Goal: Find specific page/section: Find specific page/section

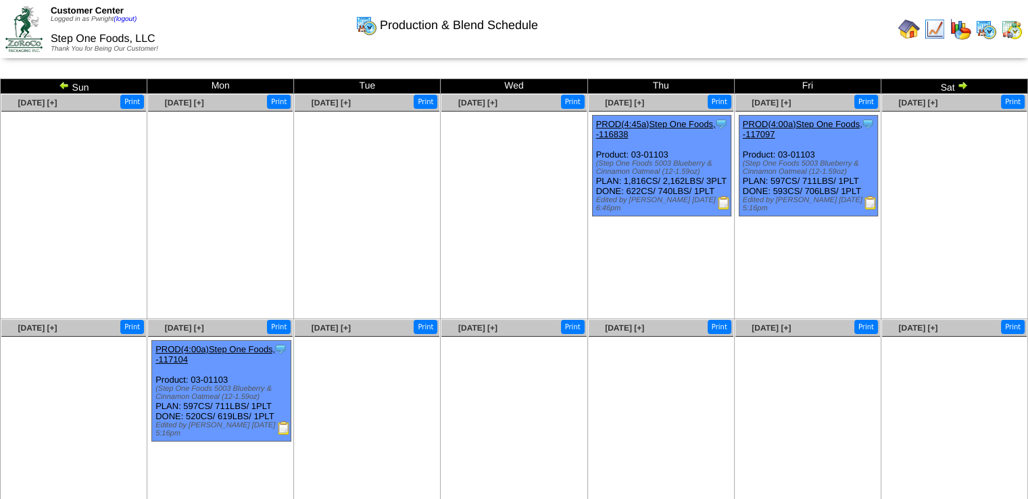
click at [907, 37] on img at bounding box center [909, 29] width 22 height 22
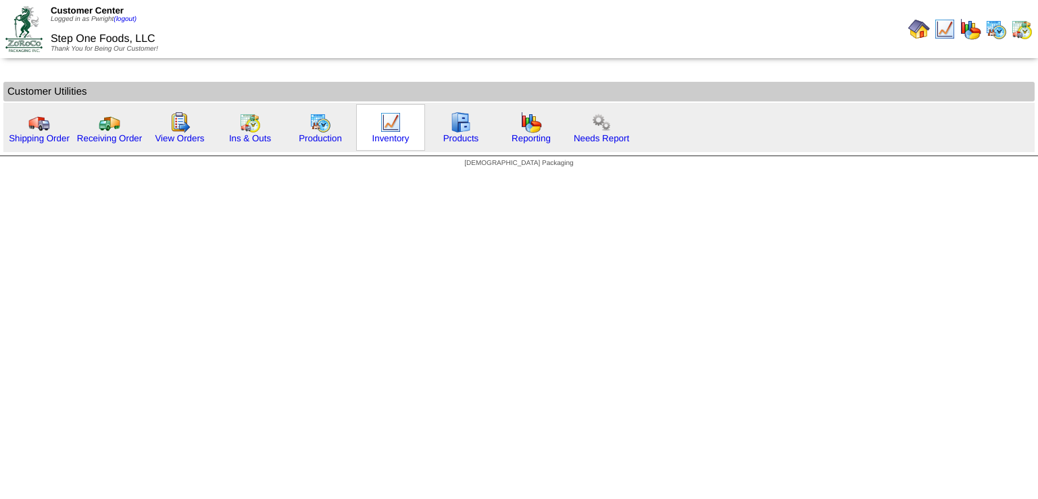
click at [384, 128] on img at bounding box center [391, 123] width 22 height 22
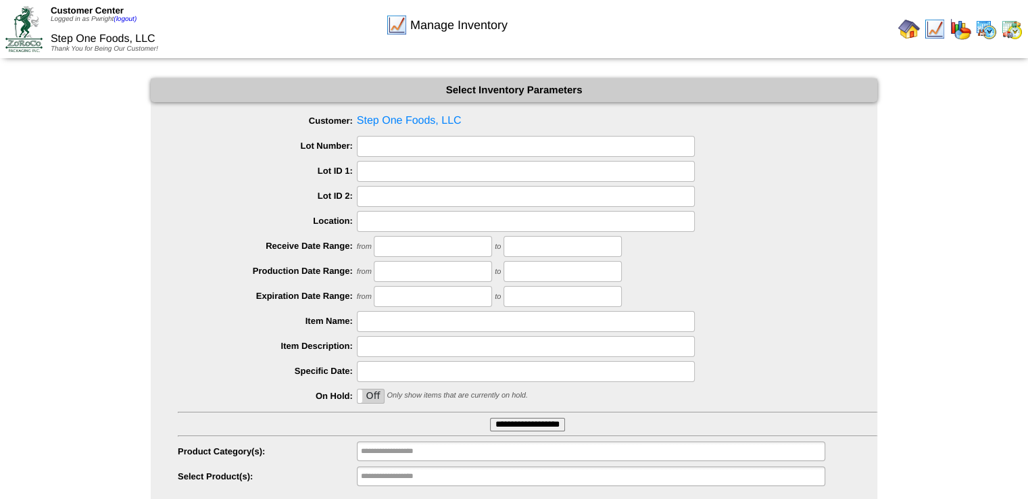
click at [525, 425] on input "**********" at bounding box center [527, 425] width 75 height 14
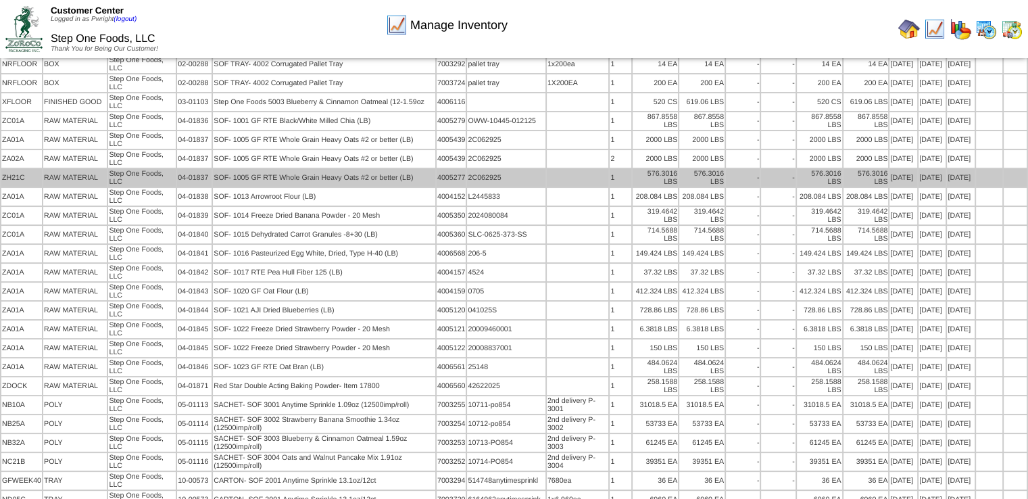
scroll to position [135, 0]
